Goal: Task Accomplishment & Management: Complete application form

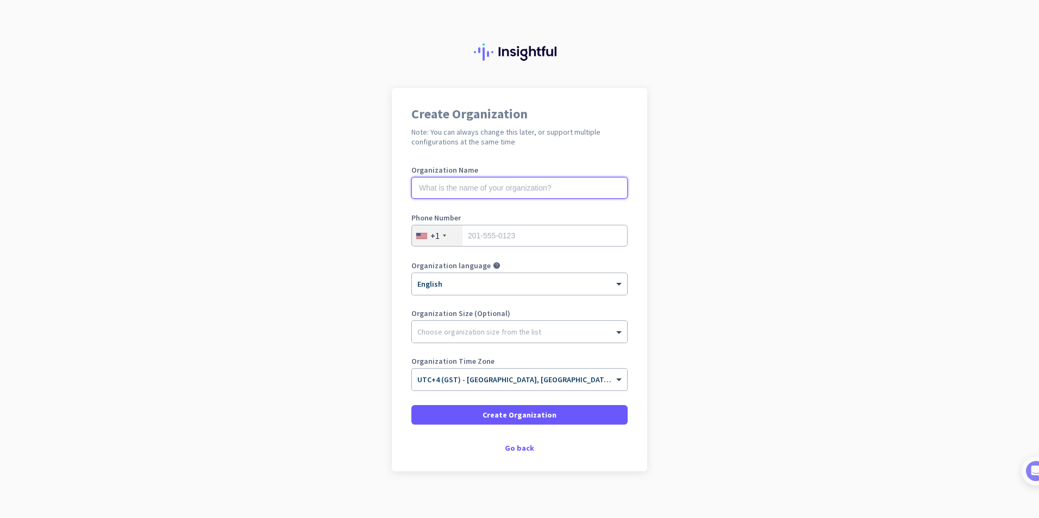
click at [451, 191] on input "text" at bounding box center [519, 188] width 216 height 22
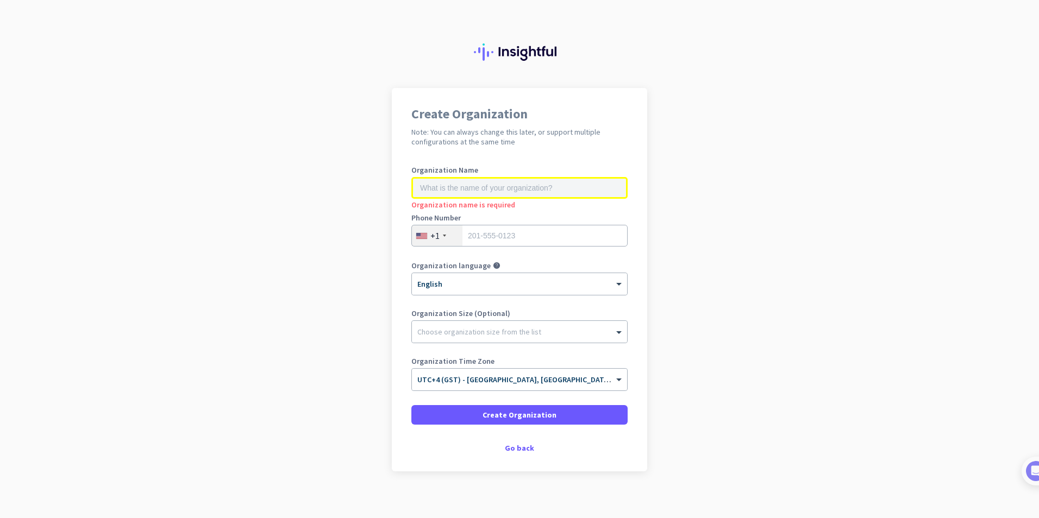
click at [455, 190] on input "text" at bounding box center [519, 188] width 216 height 22
click at [454, 190] on input "text" at bounding box center [519, 188] width 216 height 22
type input "Gulf drug LLC"
type input "0526218217"
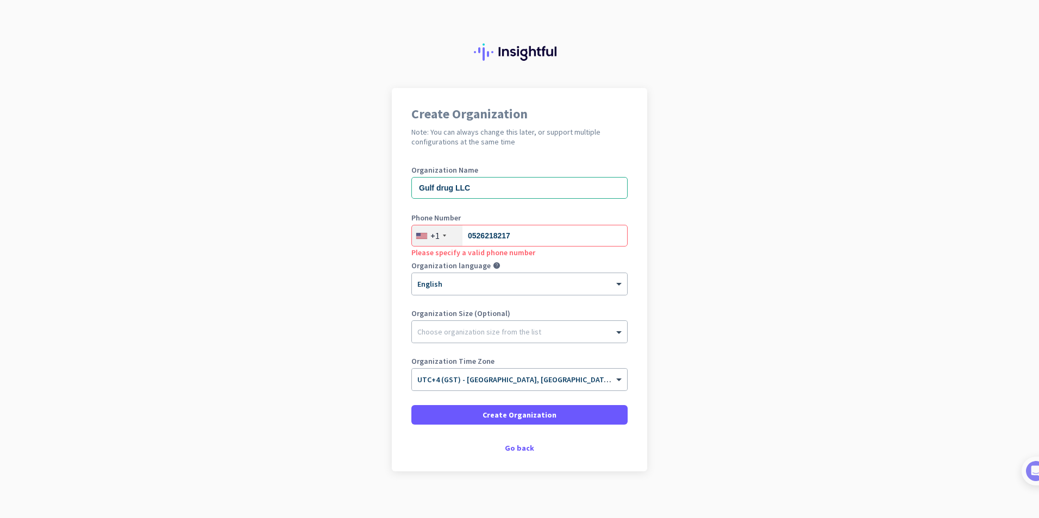
click at [444, 235] on div "+1" at bounding box center [437, 235] width 51 height 21
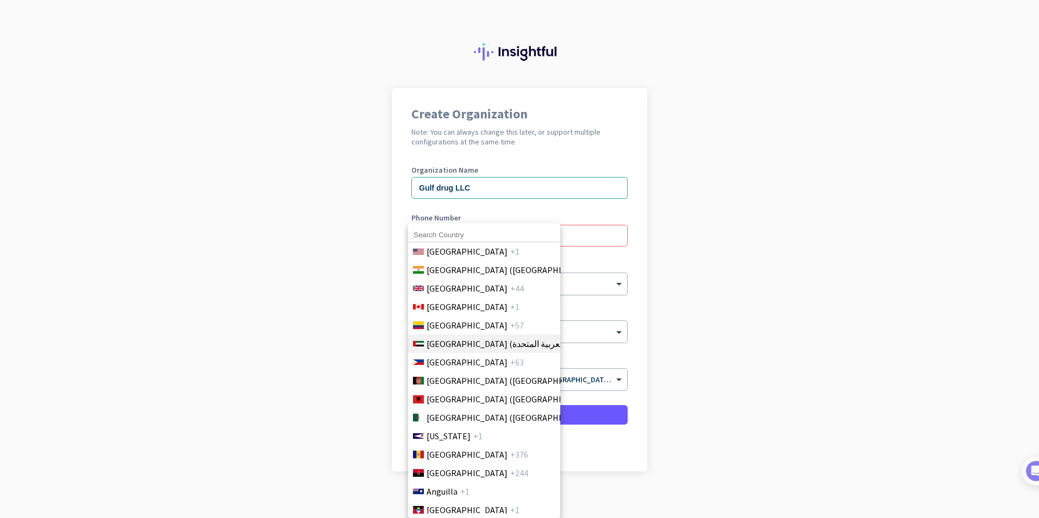
click at [457, 346] on span "[GEOGRAPHIC_DATA] (‫الإمارات العربية المتحدة‬‎)" at bounding box center [513, 343] width 172 height 13
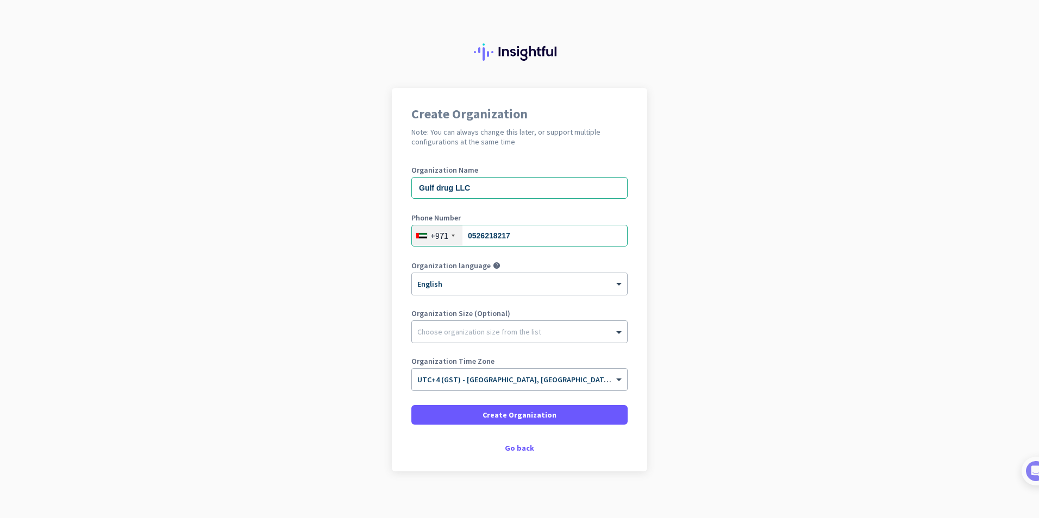
click at [442, 333] on div at bounding box center [519, 329] width 215 height 11
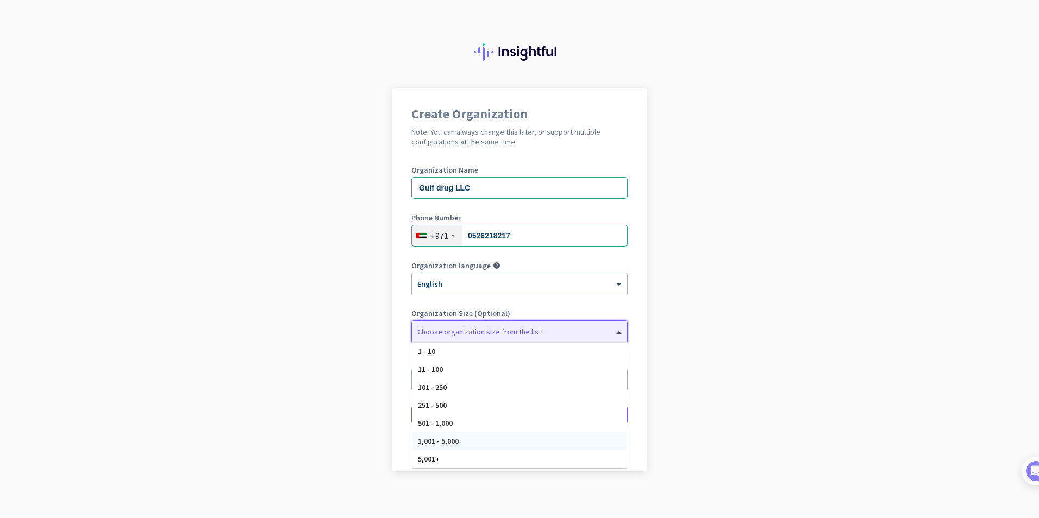
click at [436, 437] on span "1,001 - 5,000" at bounding box center [438, 441] width 41 height 10
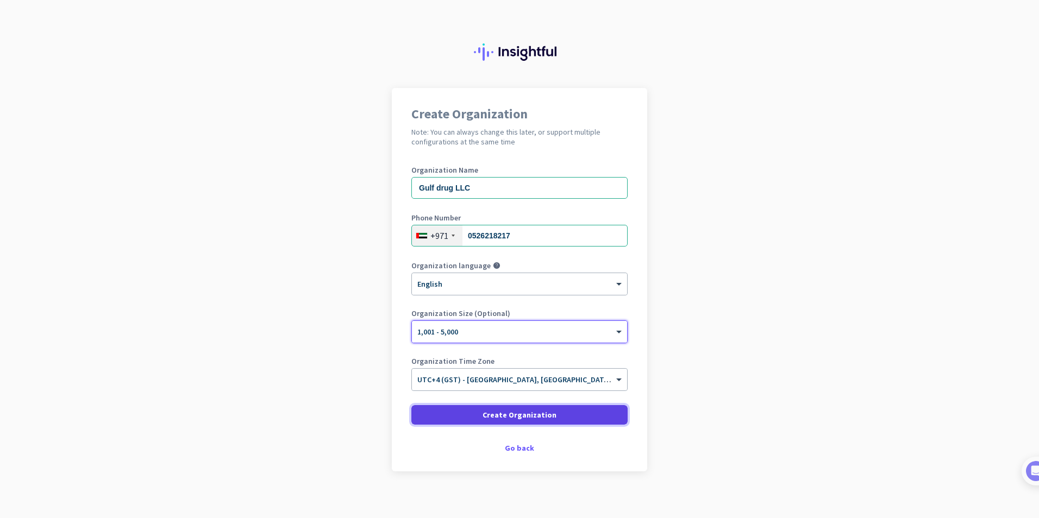
click at [517, 411] on span "Create Organization" at bounding box center [519, 415] width 74 height 11
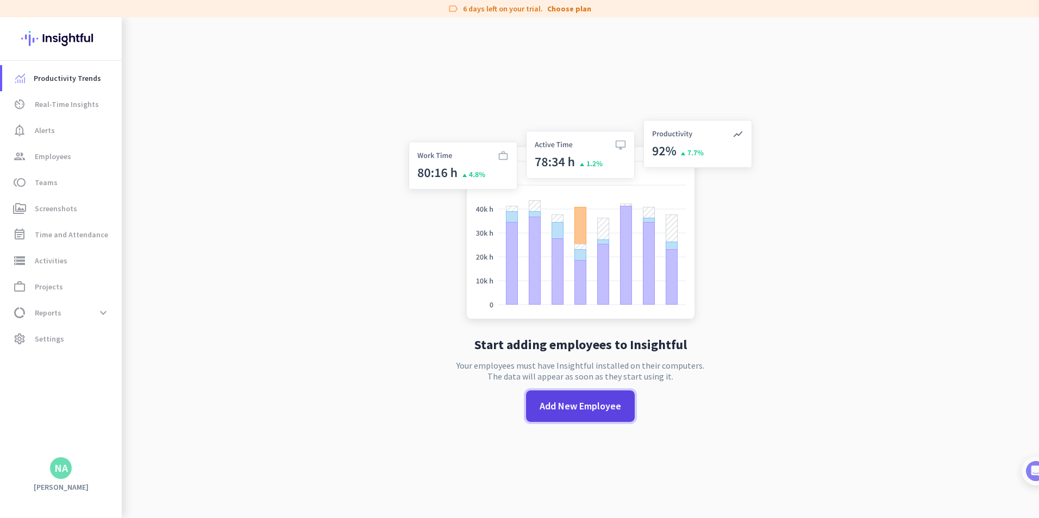
click at [584, 406] on span "Add New Employee" at bounding box center [580, 406] width 81 height 14
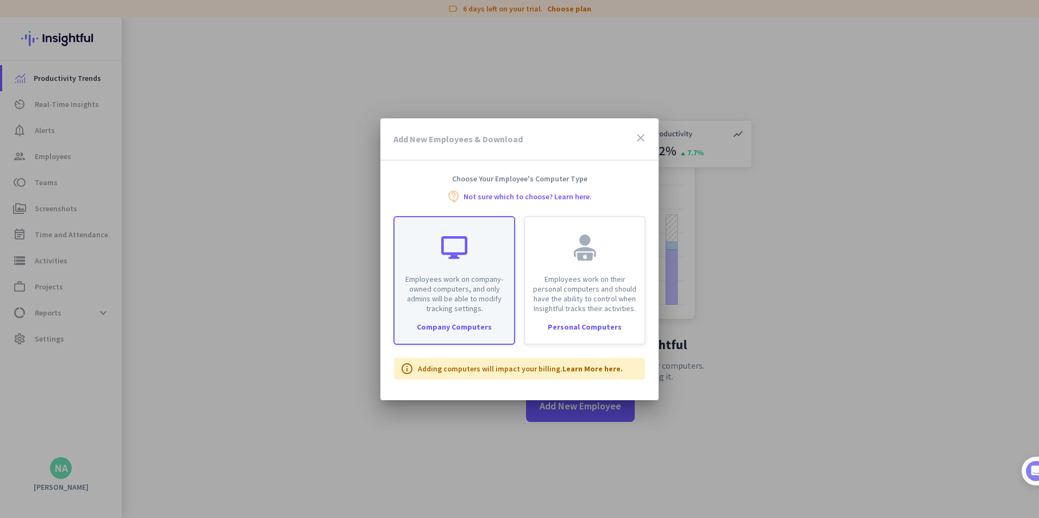
click at [463, 303] on p "Employees work on company-owned computers, and only admins will be able to modi…" at bounding box center [454, 293] width 106 height 39
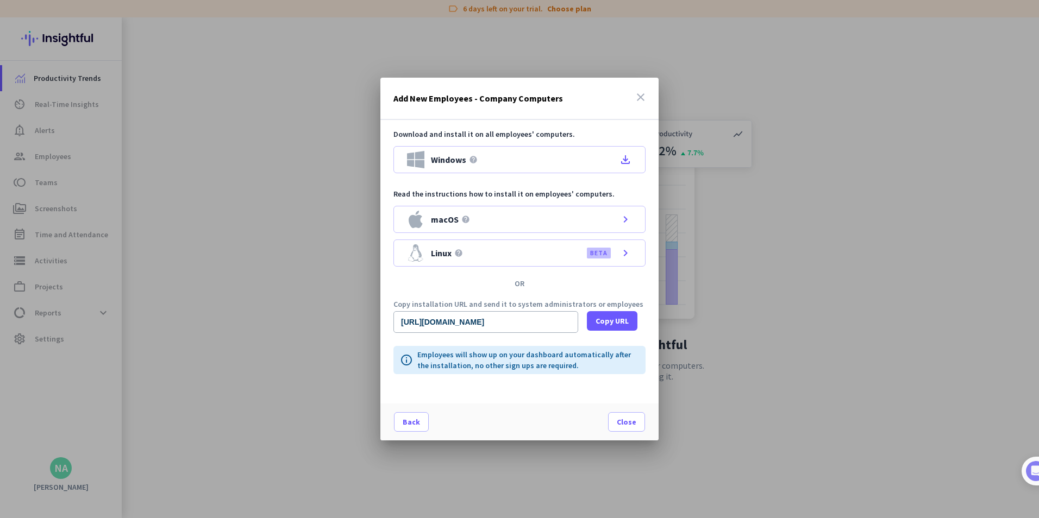
click at [809, 248] on div at bounding box center [519, 259] width 1039 height 518
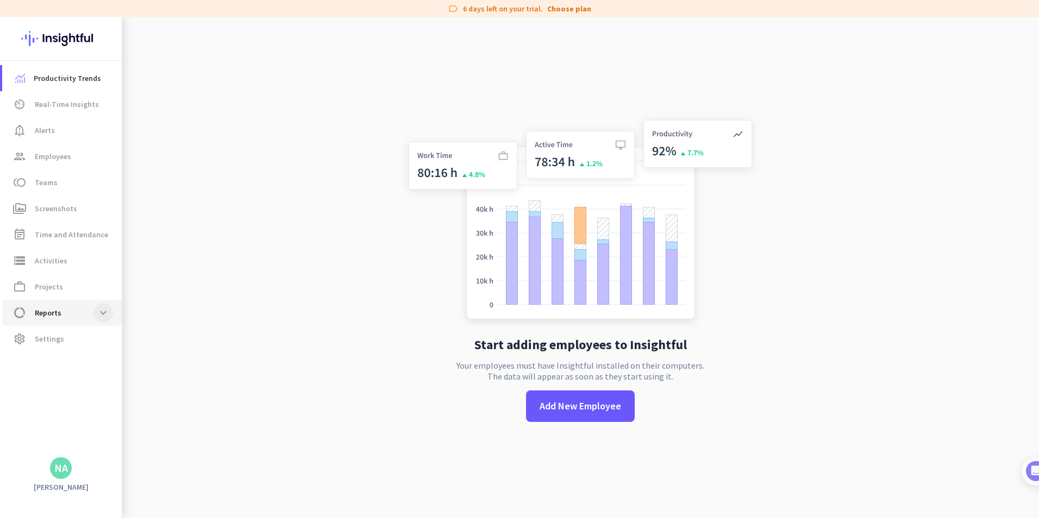
click at [103, 316] on span at bounding box center [103, 313] width 20 height 20
click at [237, 216] on app-no-employees "Start adding employees to Insightful Your employees must have Insightful instal…" at bounding box center [580, 276] width 917 height 518
click at [46, 150] on span "Employees" at bounding box center [53, 156] width 36 height 13
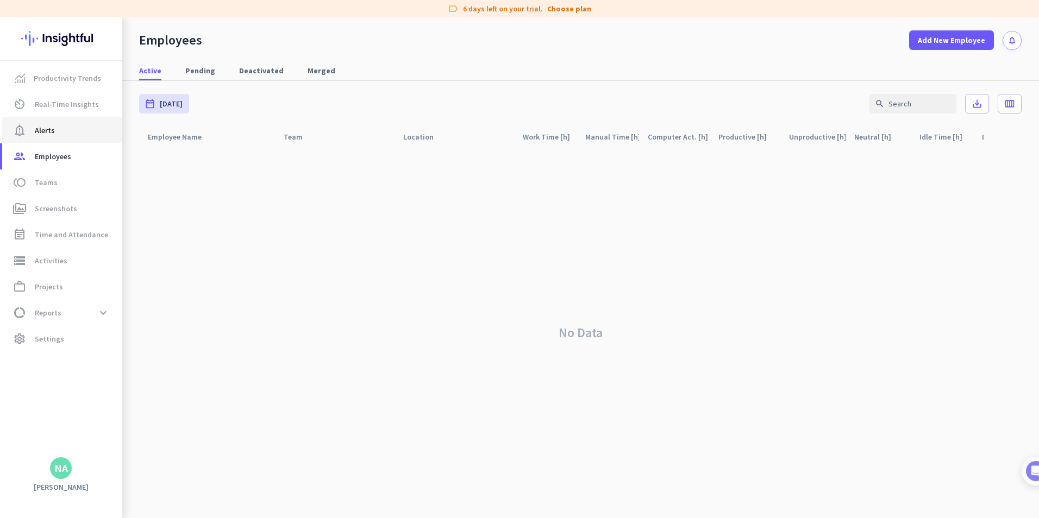
click at [52, 125] on span "Alerts" at bounding box center [45, 130] width 20 height 13
click at [66, 102] on span "Real-Time Insights" at bounding box center [67, 104] width 64 height 13
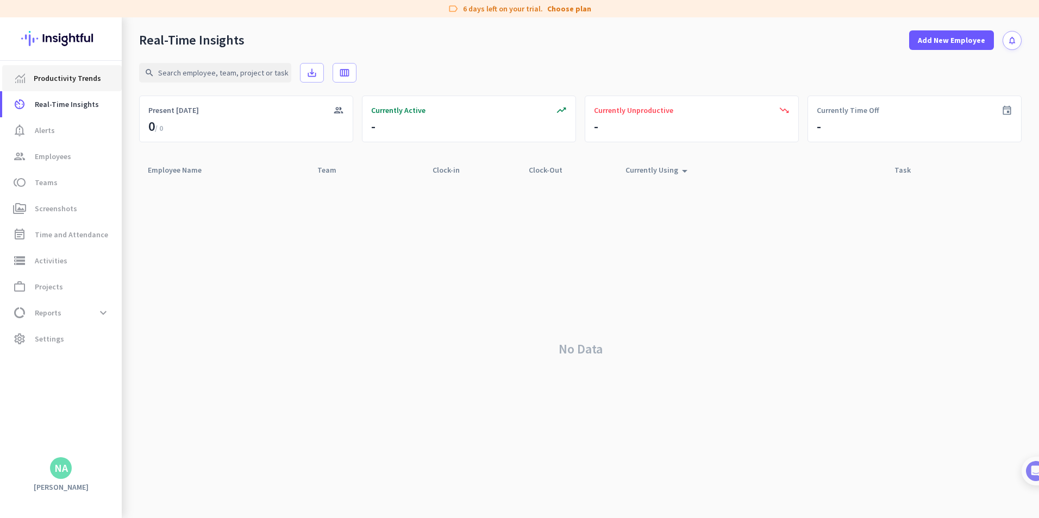
click at [66, 79] on span "Productivity Trends" at bounding box center [67, 78] width 67 height 13
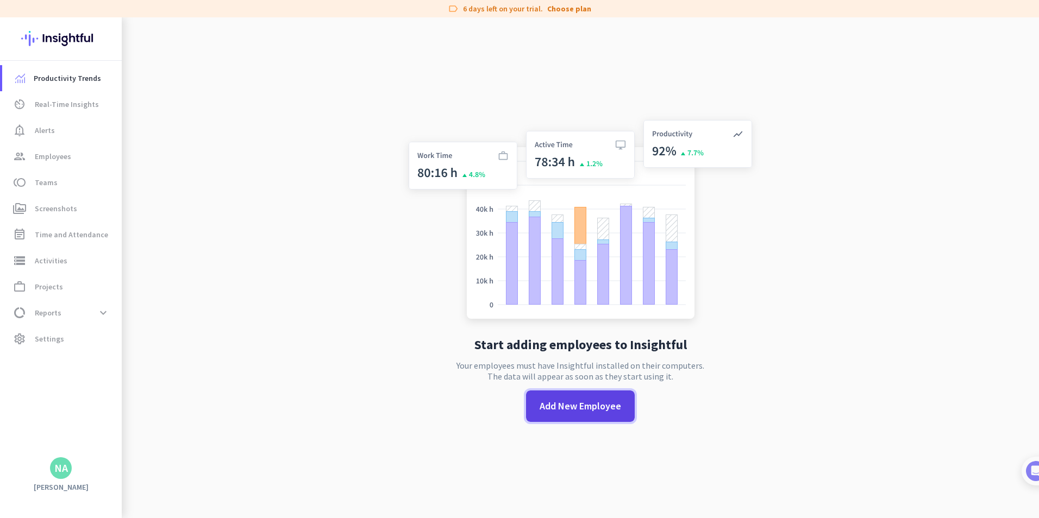
click at [590, 410] on span "Add New Employee" at bounding box center [580, 406] width 81 height 14
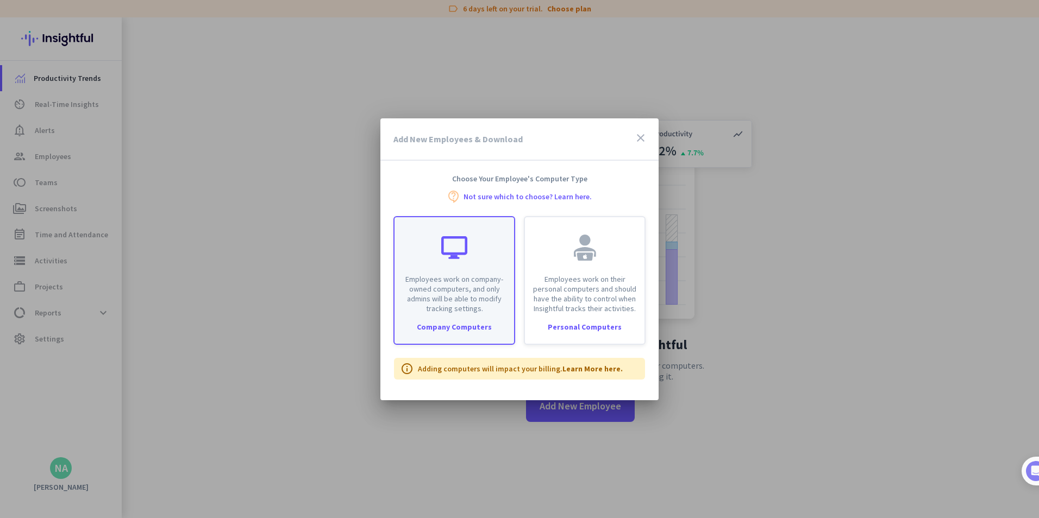
click at [453, 287] on p "Employees work on company-owned computers, and only admins will be able to modi…" at bounding box center [454, 293] width 106 height 39
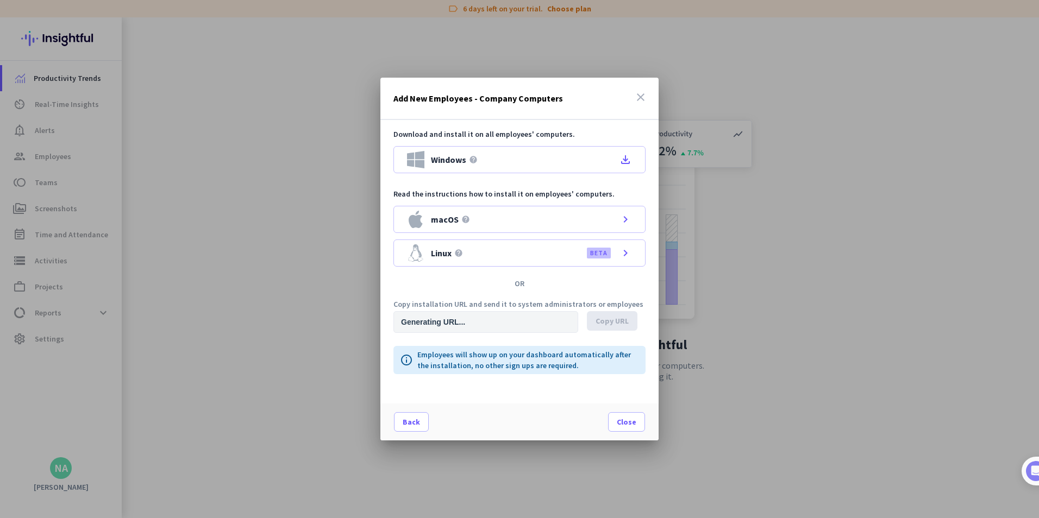
type input "[URL][DOMAIN_NAME]"
drag, startPoint x: 398, startPoint y: 324, endPoint x: 644, endPoint y: 317, distance: 246.8
click at [644, 317] on div "[URL][DOMAIN_NAME] Copy URL" at bounding box center [519, 322] width 252 height 22
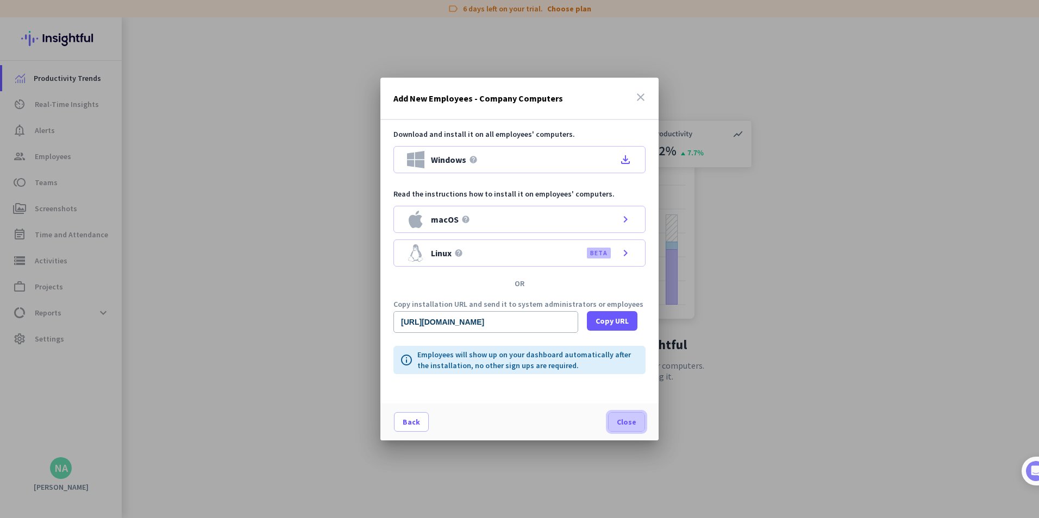
click at [622, 424] on span "Close" at bounding box center [627, 422] width 20 height 11
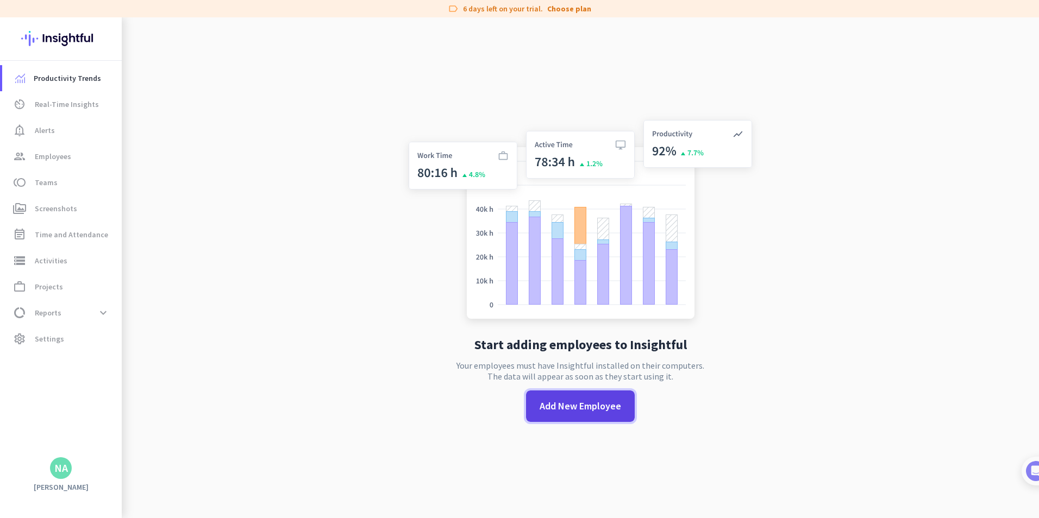
click at [559, 402] on span "Add New Employee" at bounding box center [580, 406] width 81 height 14
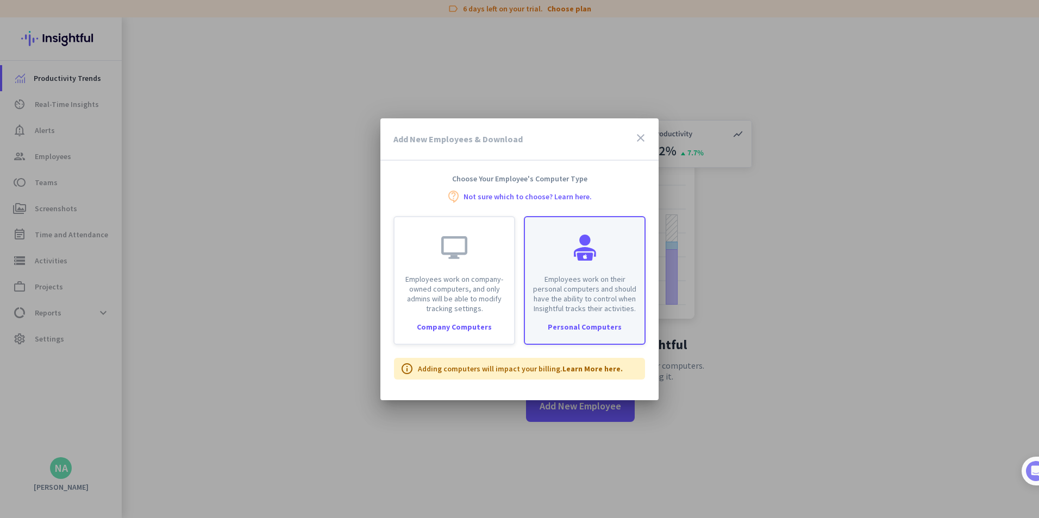
click at [595, 283] on p "Employees work on their personal computers and should have the ability to contr…" at bounding box center [584, 293] width 106 height 39
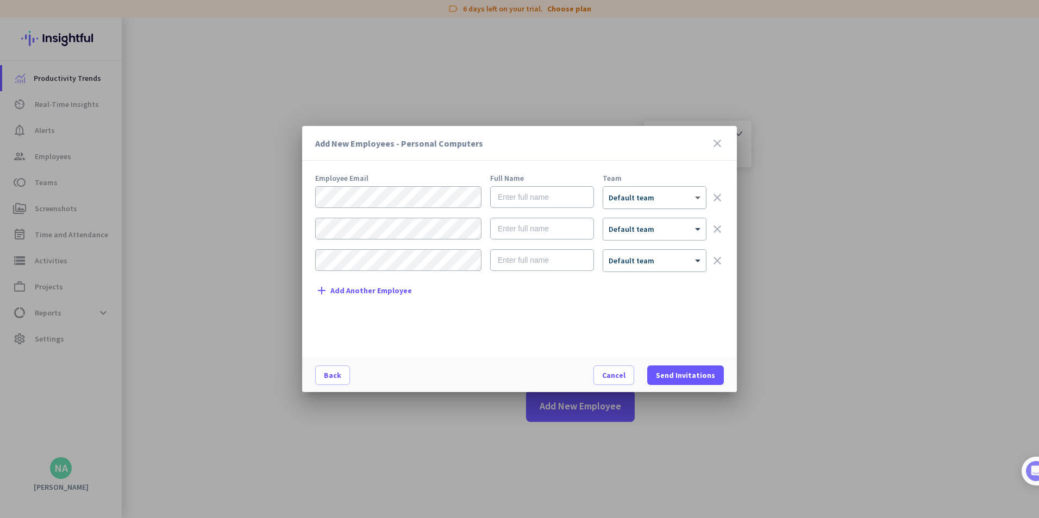
click at [702, 201] on span at bounding box center [699, 197] width 14 height 9
click at [568, 322] on div "Employee Email Full Name Team × Default team clear × Default team clear × Defau…" at bounding box center [523, 260] width 417 height 172
click at [515, 200] on input "text" at bounding box center [542, 197] width 104 height 22
type input "noman"
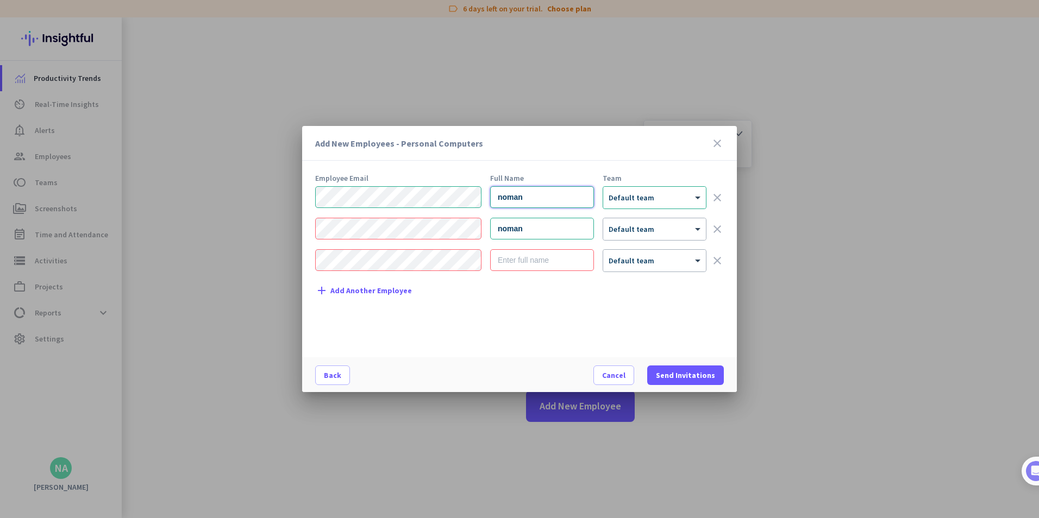
type input "noman"
click at [467, 222] on div "noman × Default team clear" at bounding box center [519, 229] width 409 height 23
click at [454, 314] on div "Employee Email Full Name Team [PERSON_NAME] × Default team clear × Default team…" at bounding box center [523, 260] width 417 height 172
click at [677, 373] on span "Send Invitations" at bounding box center [685, 375] width 59 height 11
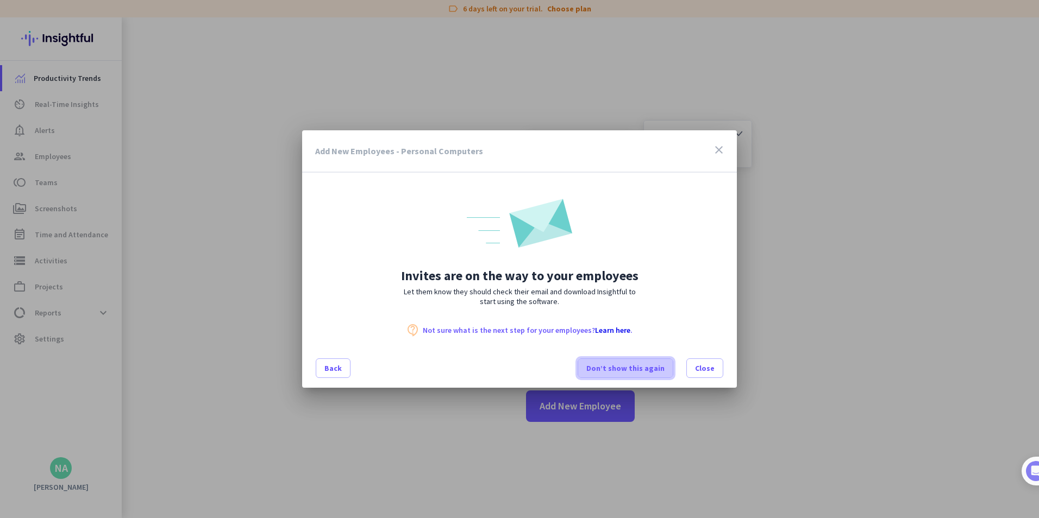
click at [633, 364] on span "Don’t show this again" at bounding box center [625, 368] width 78 height 11
